Goal: Task Accomplishment & Management: Use online tool/utility

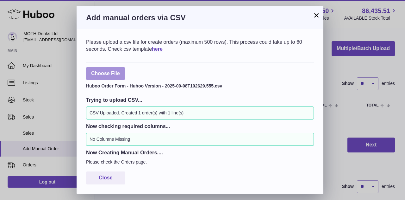
click at [104, 73] on label at bounding box center [105, 73] width 39 height 13
click at [120, 71] on input "file" at bounding box center [120, 70] width 0 height 0
type input "**********"
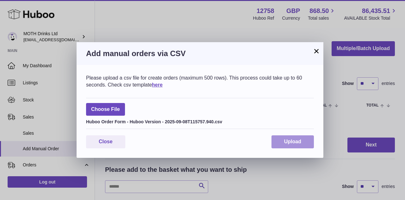
click at [300, 140] on span "Upload" at bounding box center [292, 141] width 17 height 5
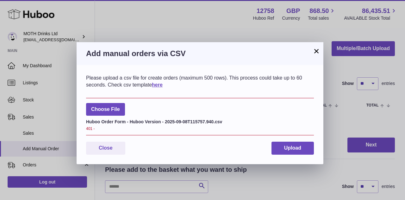
click at [318, 52] on button "×" at bounding box center [317, 51] width 8 height 8
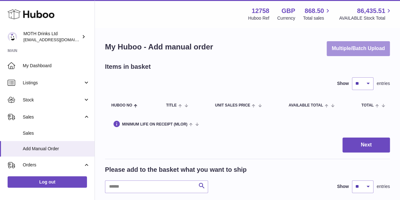
click at [355, 49] on button "Multiple/Batch Upload" at bounding box center [358, 48] width 63 height 15
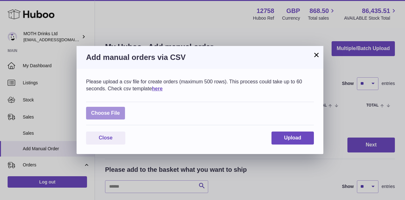
click at [104, 115] on label at bounding box center [105, 113] width 39 height 13
click at [120, 110] on input "file" at bounding box center [120, 110] width 0 height 0
type input "**********"
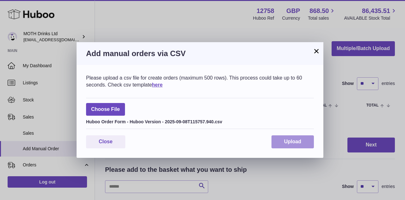
click at [297, 137] on button "Upload" at bounding box center [293, 141] width 42 height 13
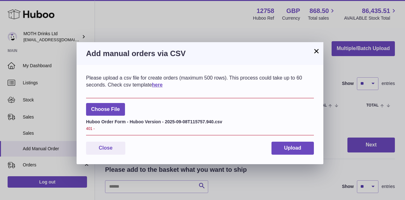
click at [318, 53] on button "×" at bounding box center [317, 51] width 8 height 8
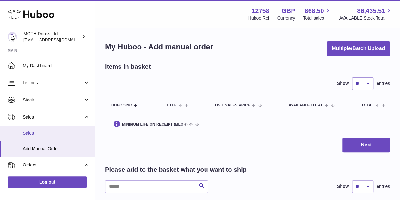
click at [48, 130] on span "Sales" at bounding box center [56, 133] width 67 height 6
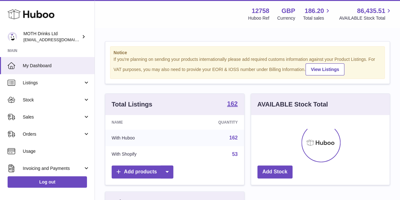
scroll to position [99, 139]
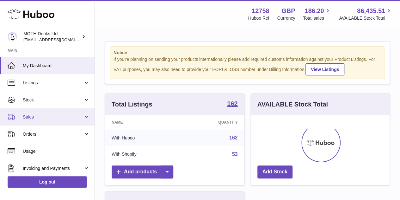
click at [45, 119] on span "Sales" at bounding box center [53, 117] width 60 height 6
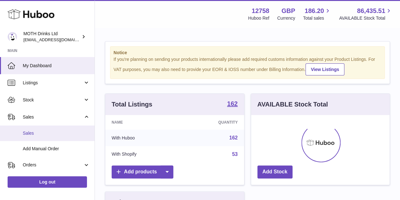
click at [42, 132] on span "Sales" at bounding box center [56, 133] width 67 height 6
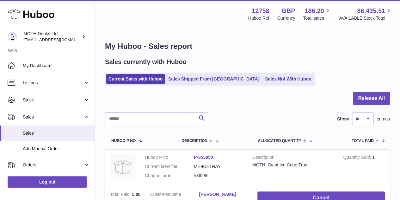
click at [196, 85] on ul "Current Sales with Huboo Sales Shipped From [GEOGRAPHIC_DATA] Sales Not With Hu…" at bounding box center [210, 78] width 210 height 13
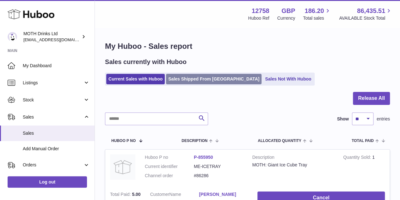
click at [195, 80] on link "Sales Shipped From [GEOGRAPHIC_DATA]" at bounding box center [214, 79] width 96 height 10
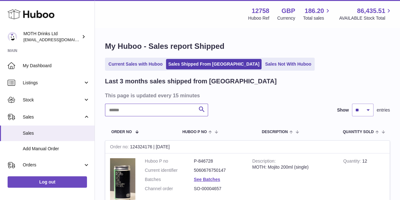
click at [162, 110] on input "text" at bounding box center [156, 110] width 103 height 13
paste input "*******"
type input "*******"
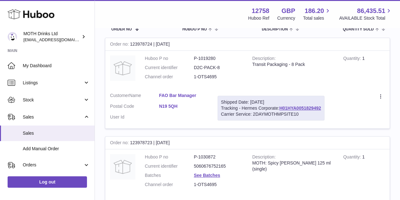
scroll to position [116, 0]
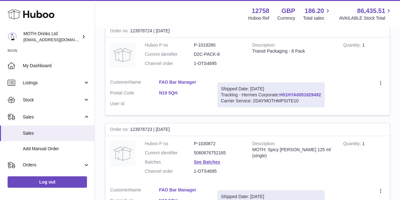
click at [310, 94] on link "H01HYA0051829492" at bounding box center [300, 94] width 42 height 5
